Goal: Transaction & Acquisition: Purchase product/service

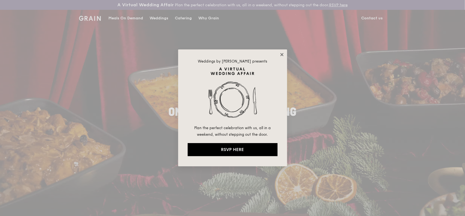
click at [282, 54] on icon at bounding box center [281, 54] width 3 height 3
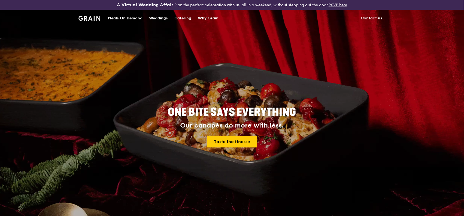
click at [125, 17] on div "Meals On Demand" at bounding box center [125, 18] width 35 height 16
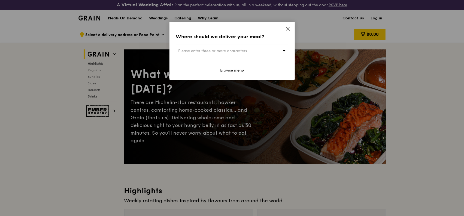
click at [271, 50] on div "Please enter three or more characters" at bounding box center [232, 51] width 112 height 13
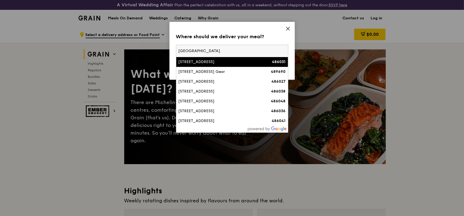
click at [179, 50] on input "Changi Business Park" at bounding box center [232, 51] width 112 height 12
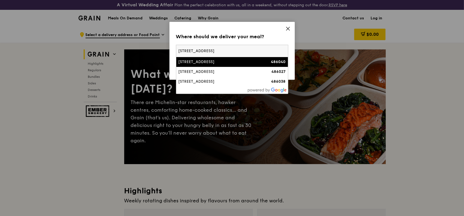
type input "5 Changi Business Park"
click at [211, 62] on div "[STREET_ADDRESS]" at bounding box center [219, 61] width 81 height 5
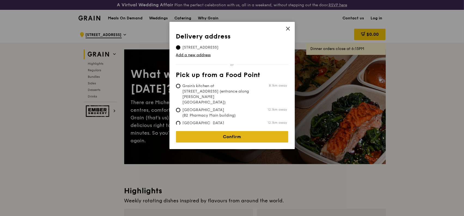
click at [243, 131] on link "Confirm" at bounding box center [232, 136] width 112 height 11
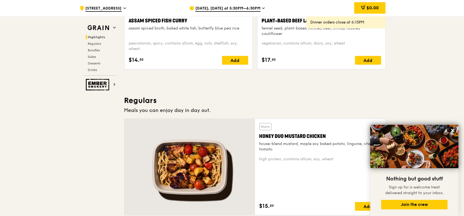
scroll to position [436, 0]
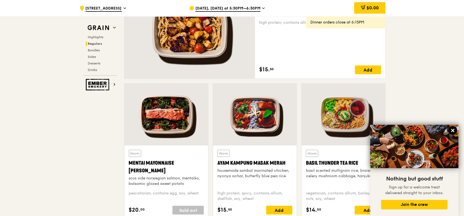
click at [452, 129] on icon at bounding box center [452, 130] width 3 height 3
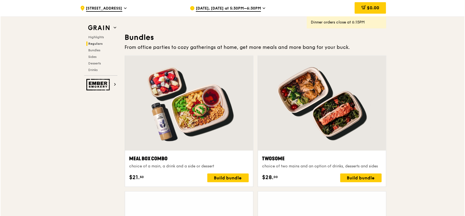
scroll to position [790, 0]
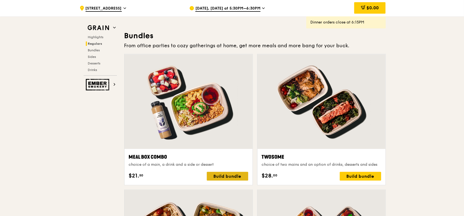
click at [233, 174] on div "Build bundle" at bounding box center [227, 175] width 41 height 9
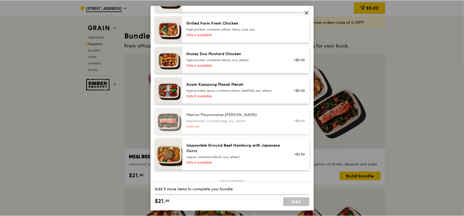
scroll to position [218, 0]
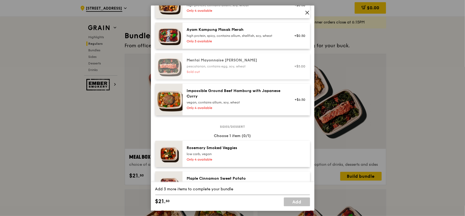
click at [307, 11] on icon at bounding box center [307, 12] width 5 height 5
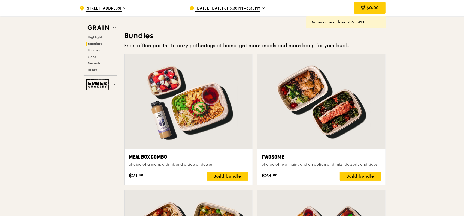
click at [262, 8] on icon at bounding box center [263, 8] width 3 height 5
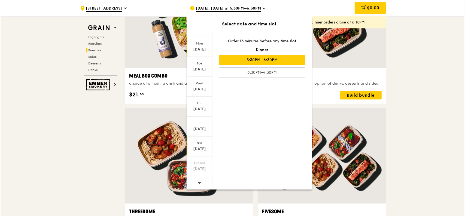
scroll to position [872, 0]
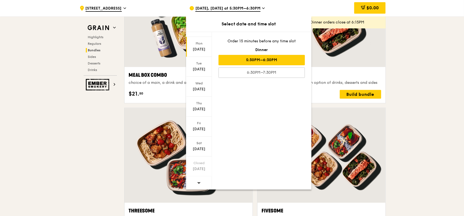
click at [199, 182] on icon at bounding box center [199, 183] width 4 height 2
click at [198, 47] on div "Oct 6" at bounding box center [199, 49] width 24 height 5
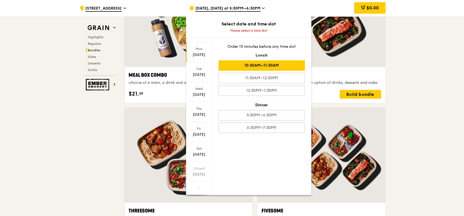
click at [254, 64] on div "10:30AM–11:30AM" at bounding box center [262, 65] width 86 height 10
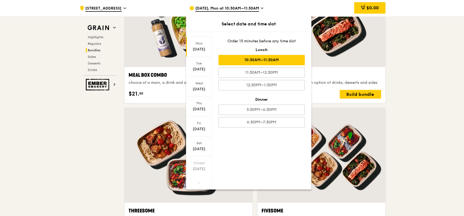
click at [284, 149] on div "Mon Oct 6 Tue Oct 7 Wed Oct 8 Thu Oct 9 Fri Oct 10 Sat Oct 11 Closed Oct 12 Ord…" at bounding box center [248, 111] width 125 height 158
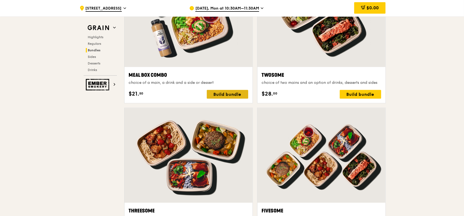
click at [225, 93] on div "Build bundle" at bounding box center [227, 94] width 41 height 9
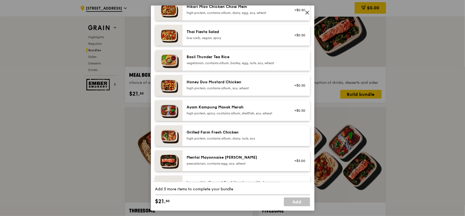
scroll to position [0, 0]
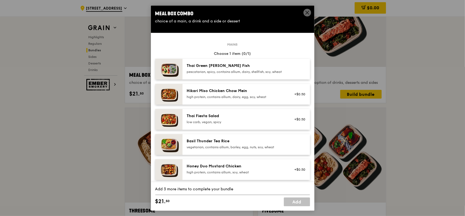
click at [228, 68] on div "Thai Green [PERSON_NAME] Fish" at bounding box center [236, 65] width 98 height 5
click at [228, 67] on div "Thai Green [PERSON_NAME] Fish" at bounding box center [236, 65] width 98 height 5
click at [307, 10] on icon at bounding box center [307, 12] width 5 height 5
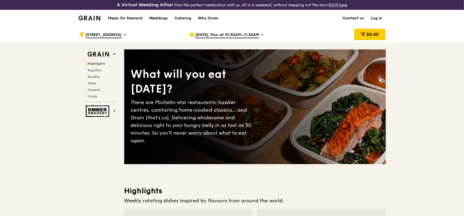
click at [356, 15] on link "Contact us" at bounding box center [354, 18] width 28 height 16
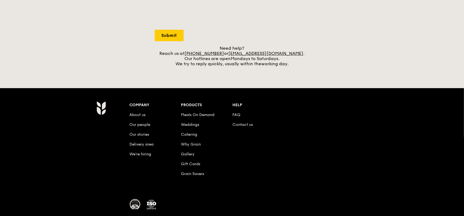
scroll to position [218, 0]
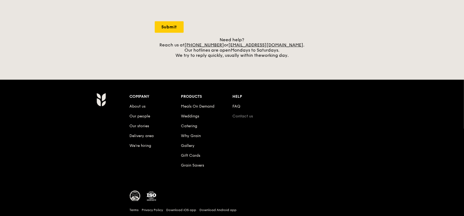
click at [246, 114] on link "Contact us" at bounding box center [242, 116] width 20 height 5
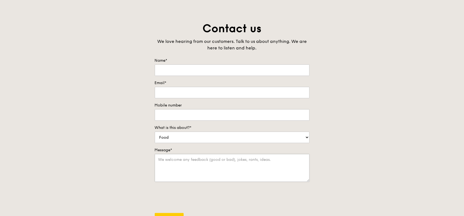
scroll to position [0, 0]
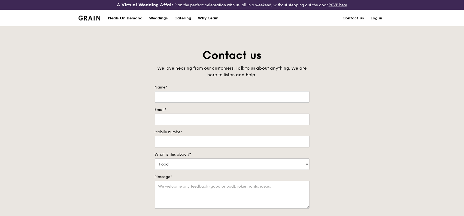
click at [121, 16] on div "Meals On Demand" at bounding box center [125, 18] width 35 height 16
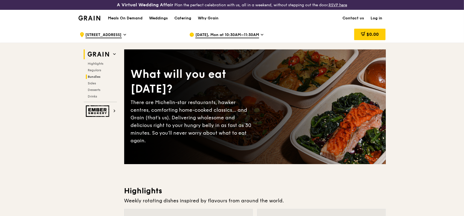
click at [98, 75] on span "Bundles" at bounding box center [94, 77] width 13 height 4
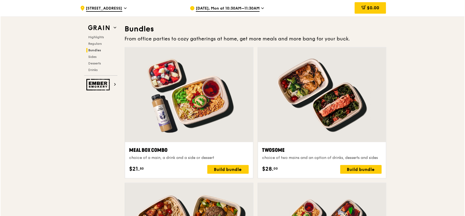
scroll to position [799, 0]
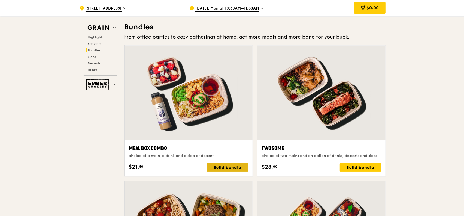
click at [229, 167] on div "Build bundle" at bounding box center [227, 167] width 41 height 9
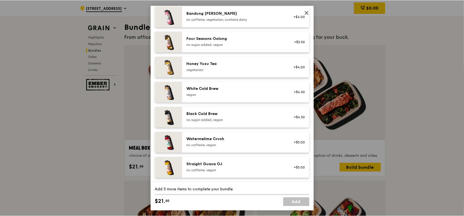
scroll to position [637, 0]
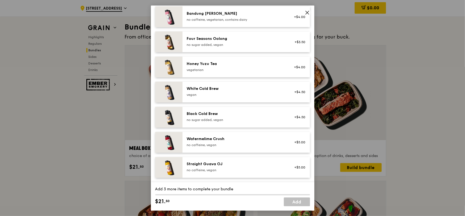
click at [307, 11] on icon at bounding box center [307, 12] width 5 height 5
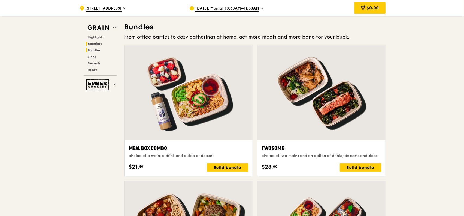
click at [99, 43] on span "Regulars" at bounding box center [95, 44] width 14 height 4
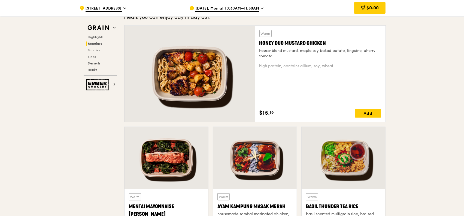
scroll to position [400, 0]
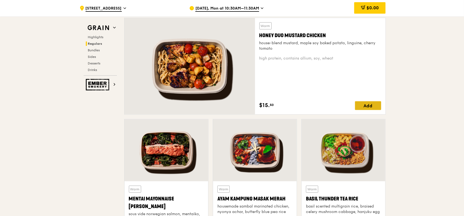
click at [368, 106] on div "Add" at bounding box center [368, 105] width 26 height 9
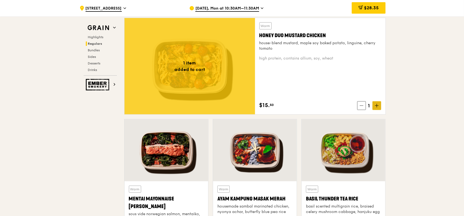
click at [378, 105] on icon at bounding box center [377, 106] width 4 height 4
click at [376, 105] on icon at bounding box center [377, 106] width 4 height 4
click at [375, 105] on icon at bounding box center [377, 106] width 4 height 4
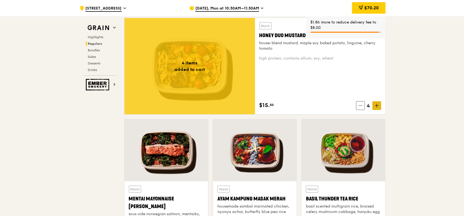
click at [375, 106] on span at bounding box center [377, 105] width 9 height 9
click at [378, 106] on icon at bounding box center [377, 106] width 4 height 4
click at [377, 106] on icon at bounding box center [377, 106] width 4 height 4
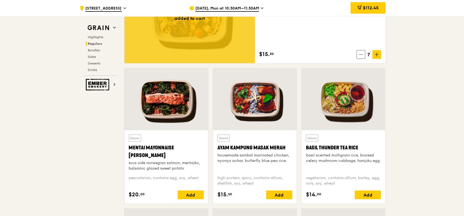
scroll to position [455, 0]
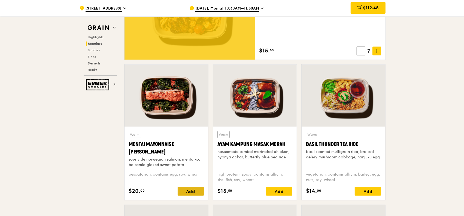
click at [188, 191] on div "Add" at bounding box center [191, 191] width 26 height 9
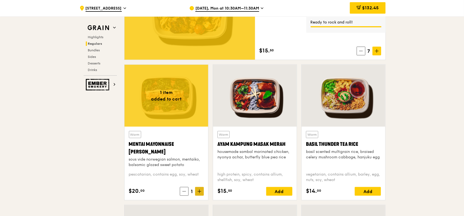
click at [198, 189] on icon at bounding box center [200, 191] width 4 height 4
click at [199, 189] on icon at bounding box center [200, 191] width 4 height 4
click at [198, 189] on icon at bounding box center [200, 191] width 4 height 4
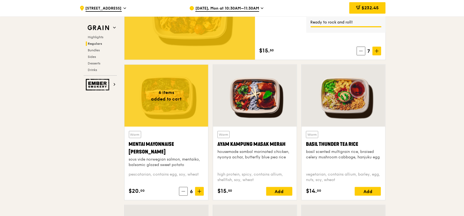
click at [198, 189] on icon at bounding box center [200, 191] width 4 height 4
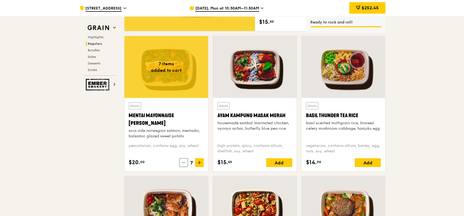
scroll to position [482, 0]
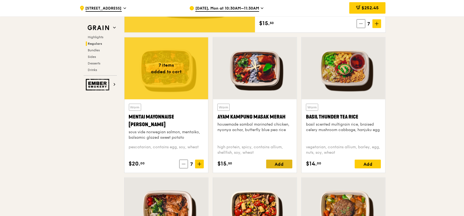
click at [287, 163] on div "Add" at bounding box center [279, 163] width 26 height 9
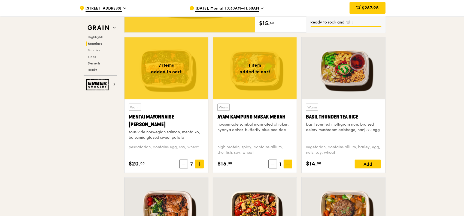
click at [288, 163] on icon at bounding box center [288, 164] width 4 height 4
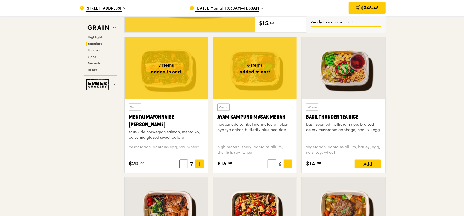
click at [288, 163] on icon at bounding box center [288, 164] width 4 height 4
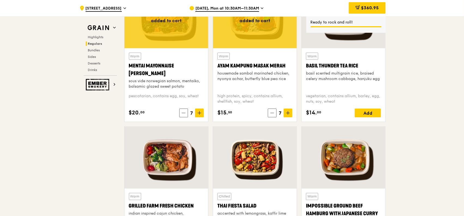
scroll to position [537, 0]
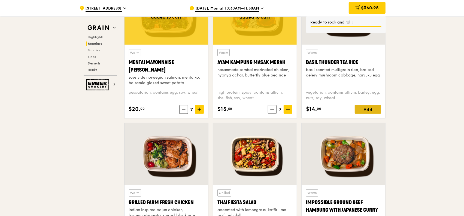
click at [370, 105] on div "Add" at bounding box center [368, 109] width 26 height 9
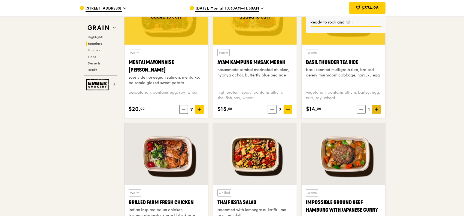
click at [376, 110] on icon at bounding box center [377, 109] width 4 height 4
click at [374, 110] on span at bounding box center [376, 109] width 9 height 9
click at [376, 110] on icon at bounding box center [377, 109] width 4 height 4
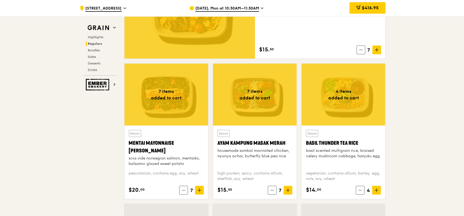
scroll to position [455, 0]
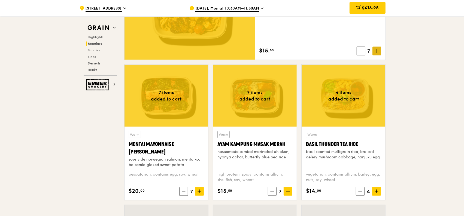
click at [378, 49] on icon at bounding box center [377, 51] width 4 height 4
click at [376, 51] on icon at bounding box center [377, 51] width 4 height 4
click at [200, 188] on span at bounding box center [199, 191] width 9 height 9
click at [200, 189] on icon at bounding box center [200, 191] width 4 height 4
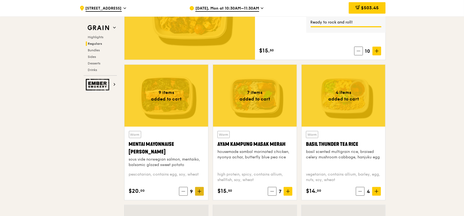
click at [198, 188] on span at bounding box center [199, 191] width 9 height 9
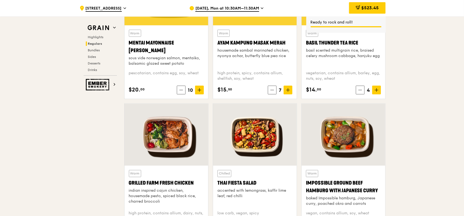
scroll to position [564, 0]
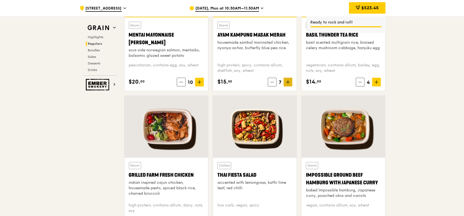
click at [289, 81] on icon at bounding box center [288, 82] width 4 height 4
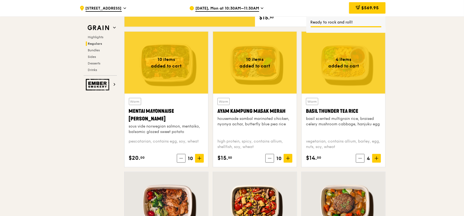
scroll to position [482, 0]
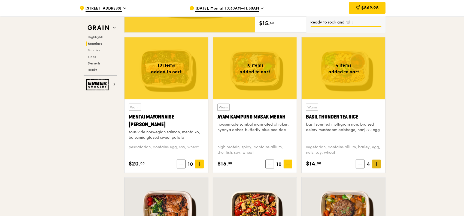
click at [380, 164] on span at bounding box center [376, 163] width 9 height 9
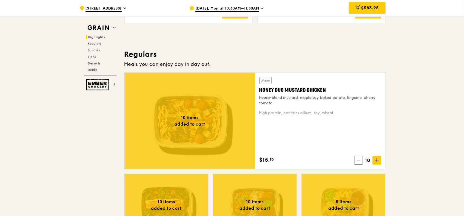
scroll to position [428, 0]
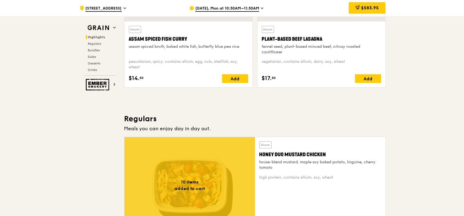
scroll to position [210, 0]
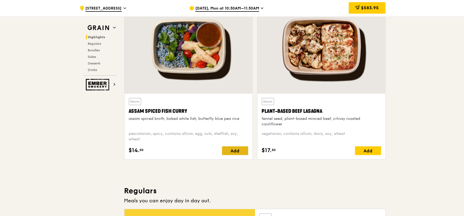
click at [234, 149] on div "Add" at bounding box center [235, 150] width 26 height 9
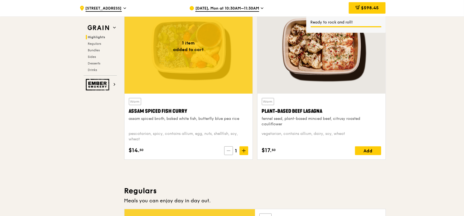
click at [231, 149] on span at bounding box center [228, 150] width 9 height 9
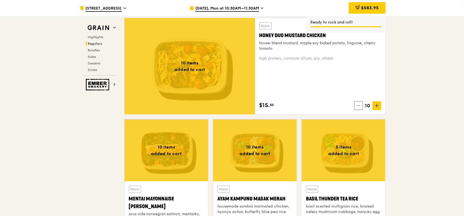
scroll to position [455, 0]
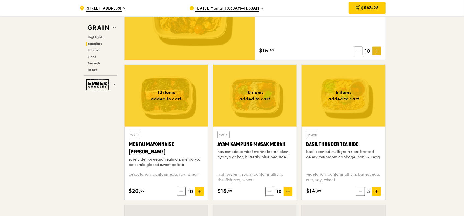
click at [379, 50] on span at bounding box center [377, 51] width 9 height 9
click at [378, 52] on icon at bounding box center [377, 51] width 4 height 4
click at [291, 188] on span at bounding box center [288, 191] width 9 height 9
click at [288, 189] on icon at bounding box center [288, 191] width 4 height 4
click at [360, 193] on span at bounding box center [360, 191] width 9 height 9
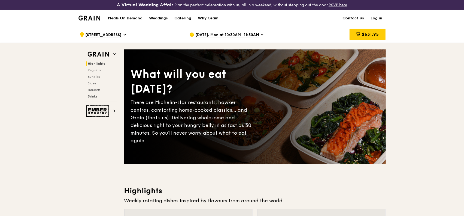
scroll to position [0, 0]
click at [371, 32] on span "$631.95" at bounding box center [370, 34] width 17 height 5
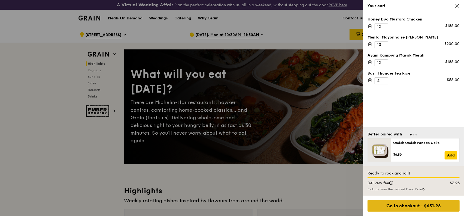
click at [406, 204] on div "Go to checkout - $631.95" at bounding box center [414, 205] width 92 height 11
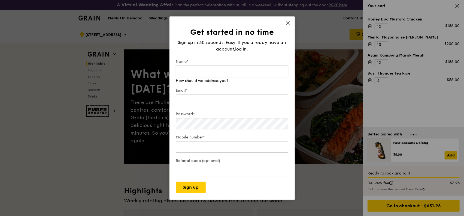
click at [241, 71] on input "Name*" at bounding box center [232, 70] width 112 height 11
type input "[PERSON_NAME]"
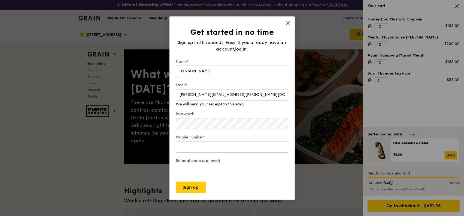
drag, startPoint x: 223, startPoint y: 93, endPoint x: 229, endPoint y: 93, distance: 6.6
click at [223, 93] on input "[PERSON_NAME][EMAIL_ADDRESS][PERSON_NAME][DOMAIN_NAME]" at bounding box center [232, 94] width 112 height 11
type input "[PERSON_NAME][EMAIL_ADDRESS][PERSON_NAME][DOMAIN_NAME]"
click at [222, 146] on input "Mobile number*" at bounding box center [232, 146] width 112 height 11
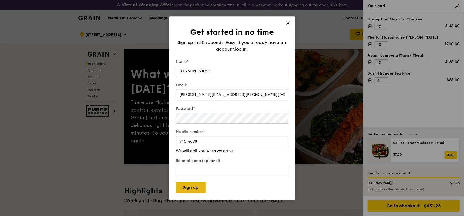
type input "94514698"
click at [190, 186] on button "Sign up" at bounding box center [191, 186] width 30 height 11
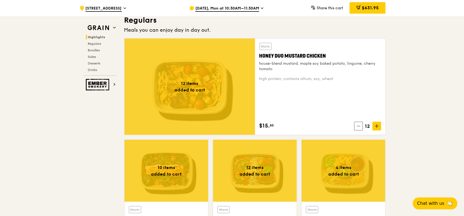
scroll to position [409, 0]
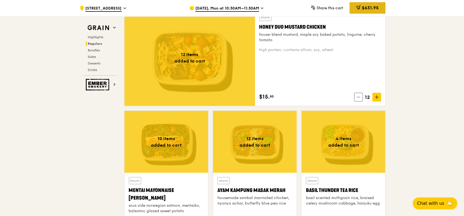
click at [364, 6] on span "$631.95" at bounding box center [370, 7] width 17 height 5
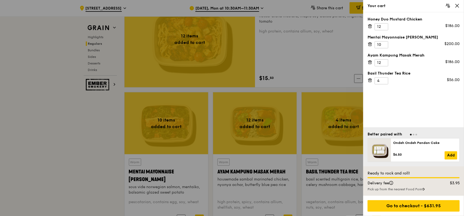
scroll to position [463, 0]
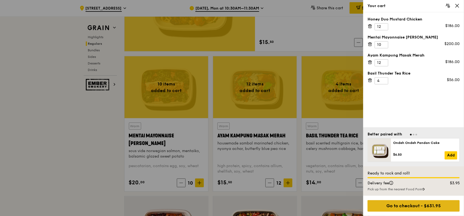
click at [435, 206] on div "Go to checkout - $631.95" at bounding box center [414, 205] width 92 height 11
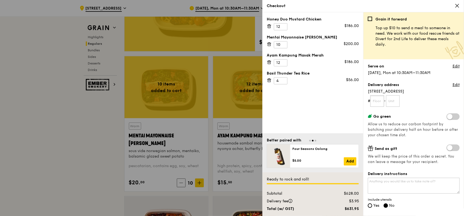
click at [376, 99] on input "text" at bounding box center [377, 100] width 14 height 11
type input "01"
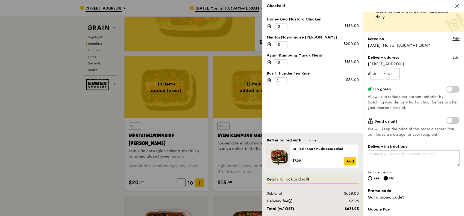
scroll to position [55, 0]
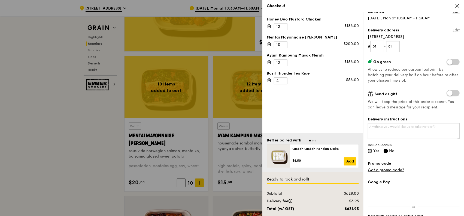
type input "01"
click at [370, 150] on input "Yes" at bounding box center [370, 151] width 4 height 4
radio input "true"
radio input "false"
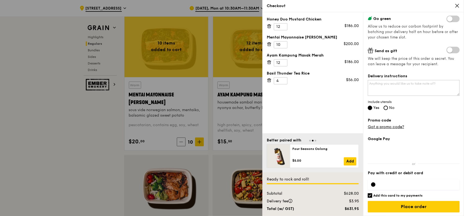
scroll to position [545, 0]
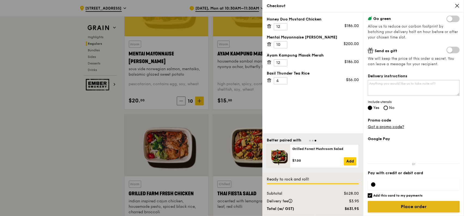
click at [414, 206] on input "Place order" at bounding box center [414, 206] width 92 height 11
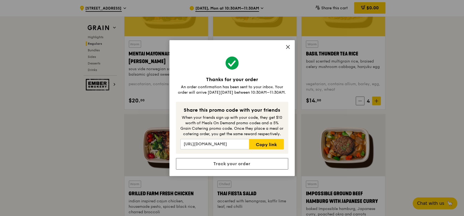
click at [289, 46] on icon at bounding box center [287, 46] width 3 height 3
